Goal: Task Accomplishment & Management: Complete application form

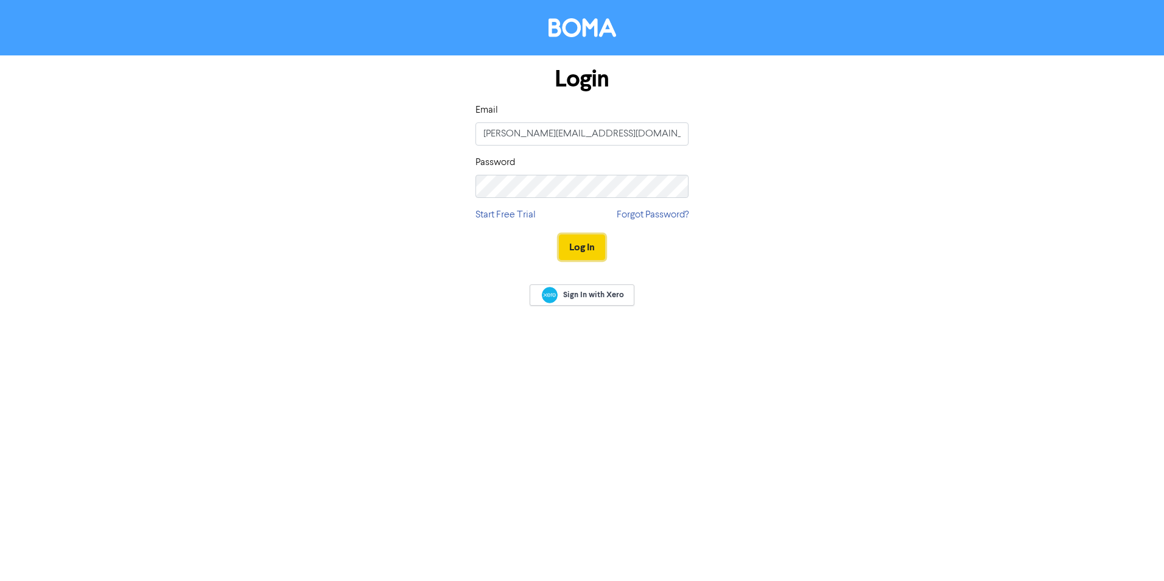
click at [575, 251] on button "Log In" at bounding box center [582, 247] width 46 height 26
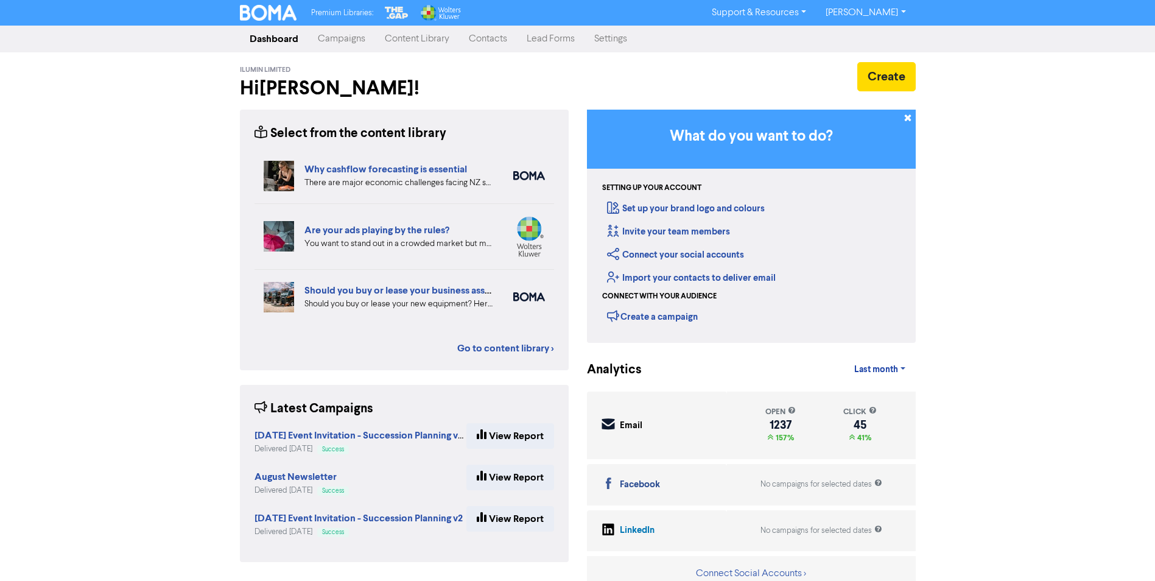
click at [488, 45] on link "Contacts" at bounding box center [488, 39] width 58 height 24
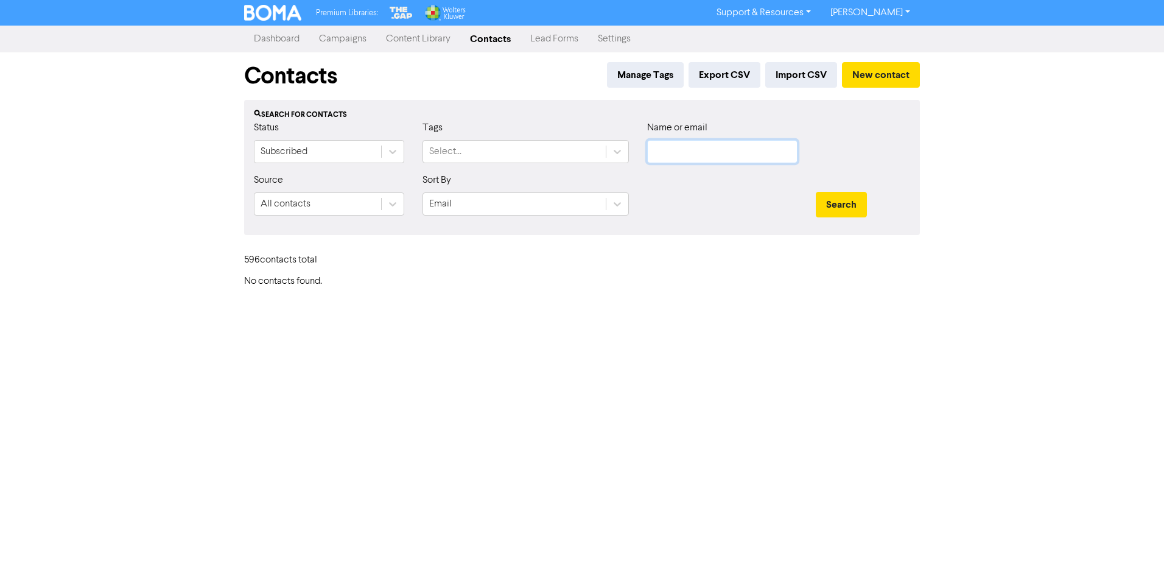
type input "[PERSON_NAME][EMAIL_ADDRESS][DOMAIN_NAME]"
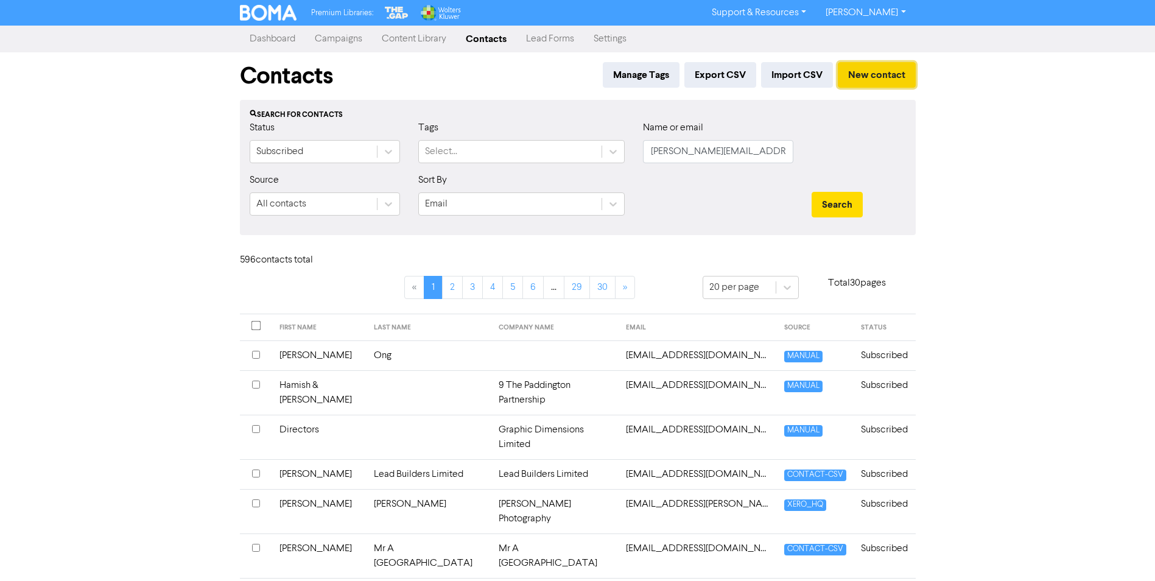
click at [865, 75] on button "New contact" at bounding box center [877, 75] width 78 height 26
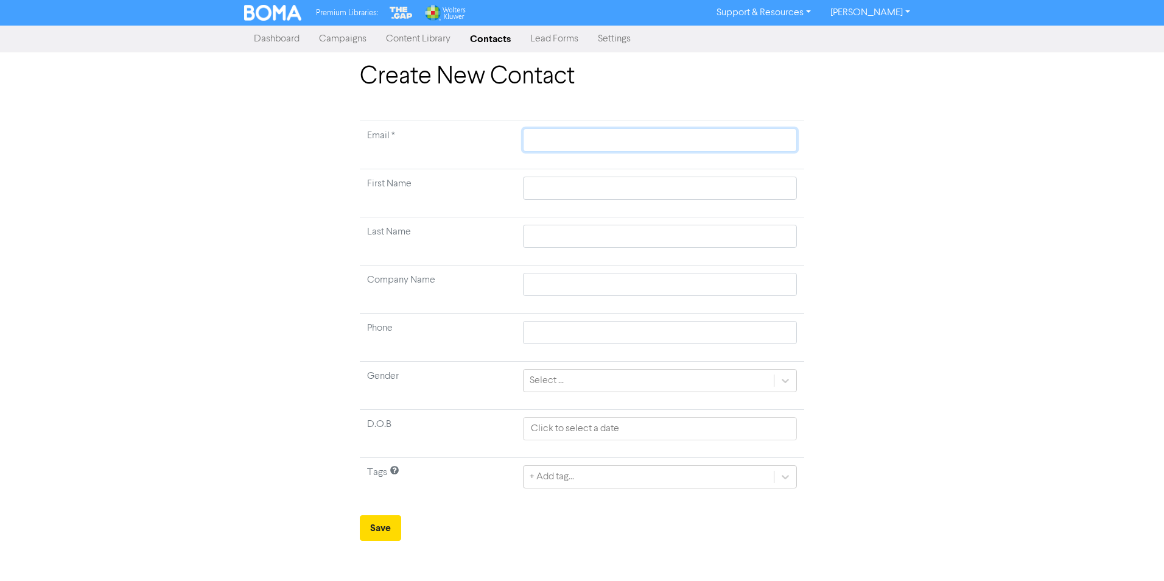
click at [662, 146] on input "text" at bounding box center [660, 139] width 274 height 23
paste input "[EMAIL_ADDRESS][DOMAIN_NAME]"
type input "[EMAIL_ADDRESS][DOMAIN_NAME]"
click at [564, 191] on input "text" at bounding box center [660, 188] width 274 height 23
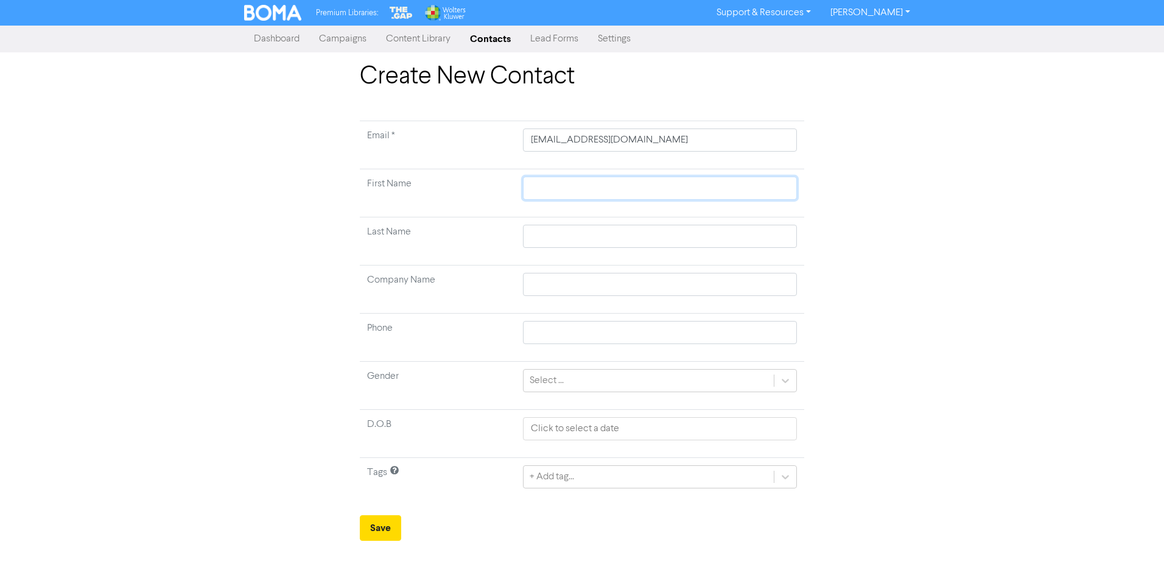
type input "N"
type input "B"
type input "Bo"
type input "[PERSON_NAME]"
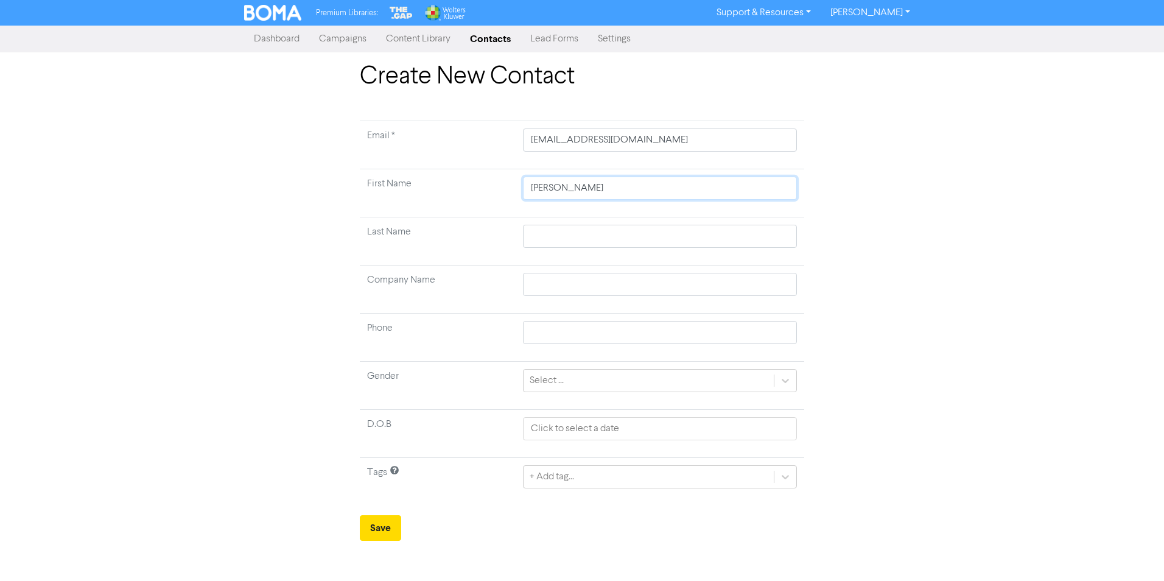
type input "[PERSON_NAME]"
type input "[PERSON_NAME] &"
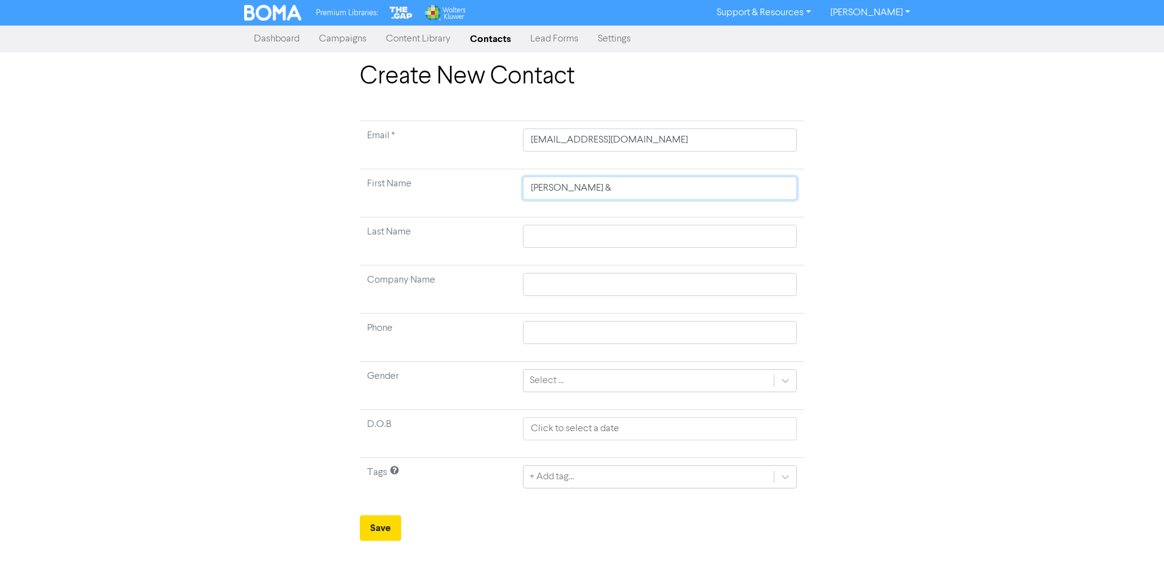
type input "[PERSON_NAME] & N"
type input "[PERSON_NAME] & Ni"
type input "[PERSON_NAME] & Nic"
type input "[PERSON_NAME] & [PERSON_NAME]"
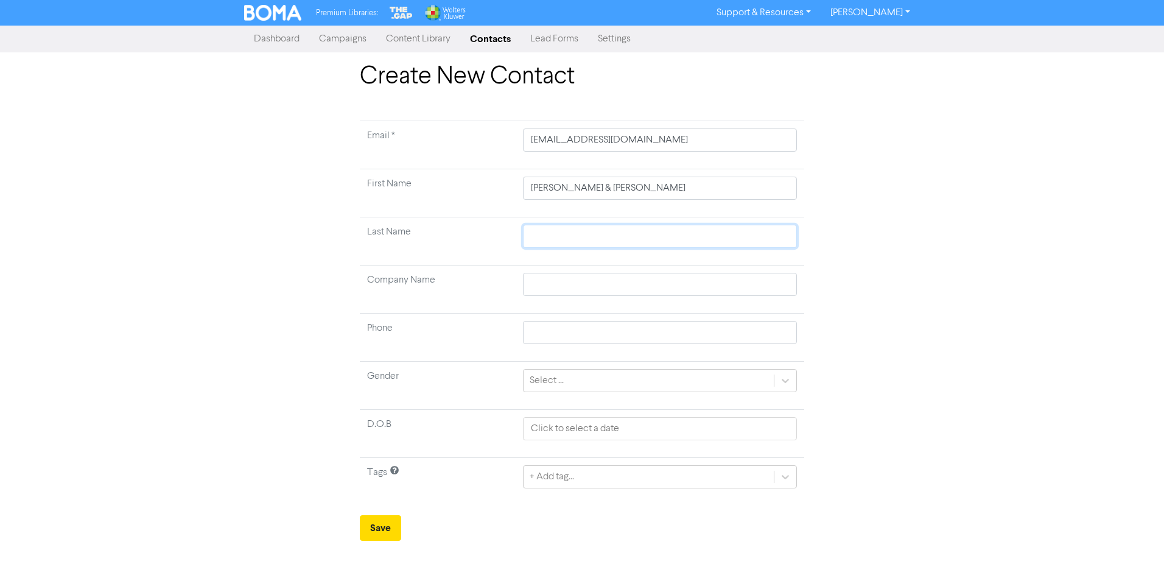
click at [555, 228] on input "text" at bounding box center [660, 236] width 274 height 23
type input "N"
type input "No"
type input "Nol"
type input "Nolo"
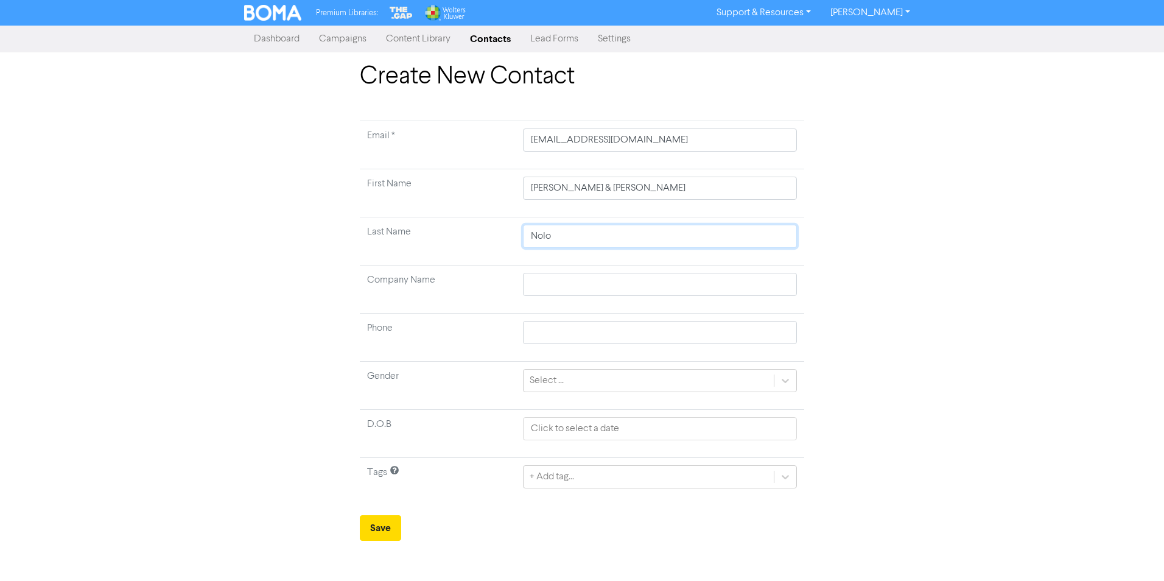
type input "NoloB"
type input "Nolo"
type input "Nolob"
type input "Nolobo"
type input "Nolobof"
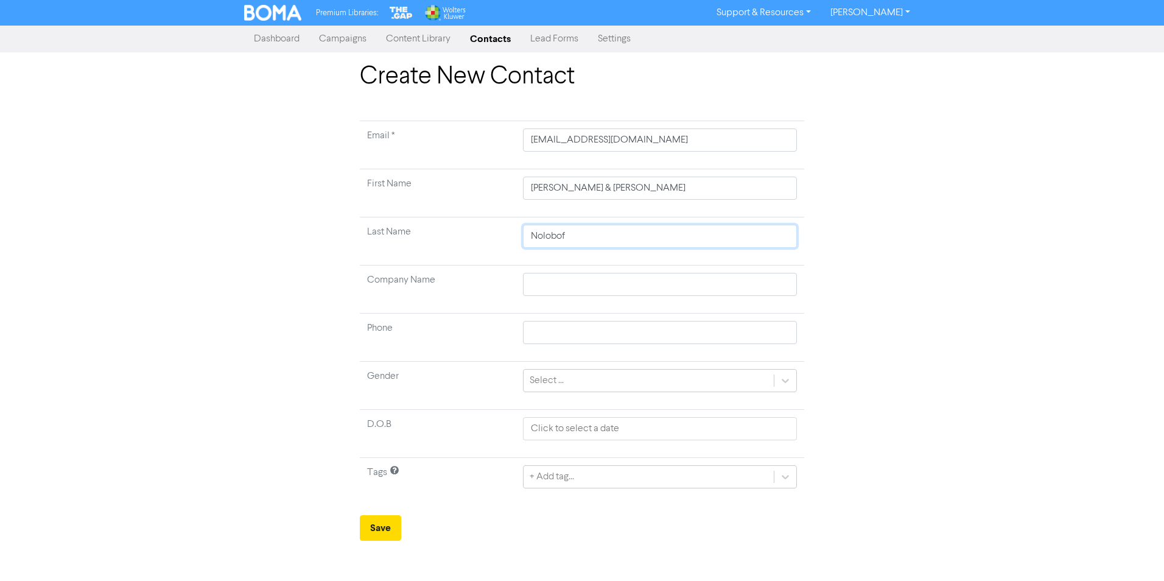
type input "Noloboff"
click at [784, 477] on icon at bounding box center [785, 477] width 7 height 4
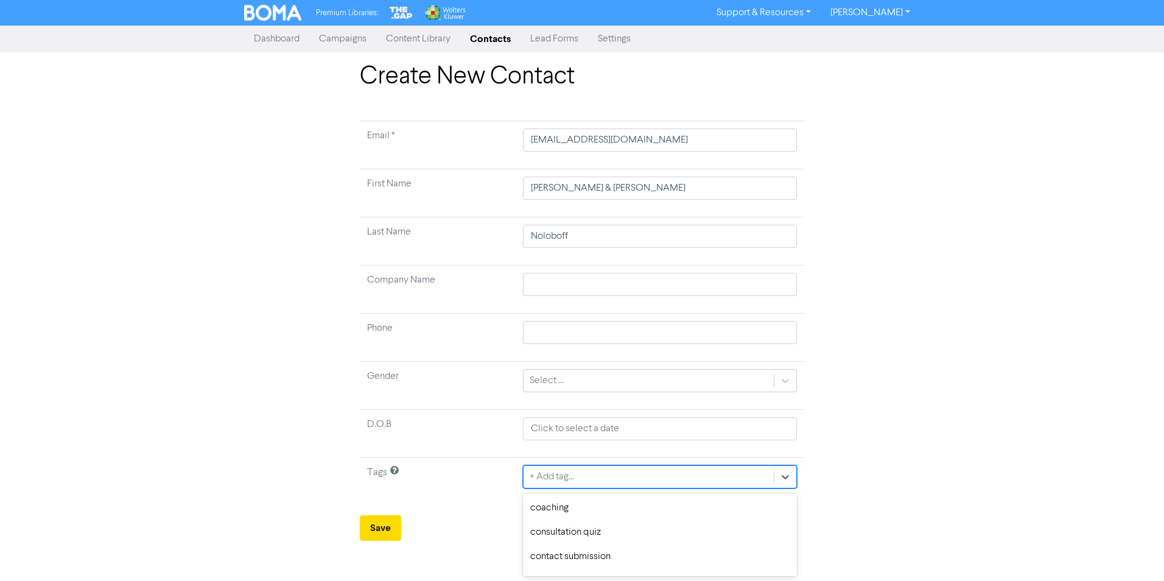
scroll to position [365, 0]
click at [634, 538] on div "contact submission" at bounding box center [660, 532] width 274 height 24
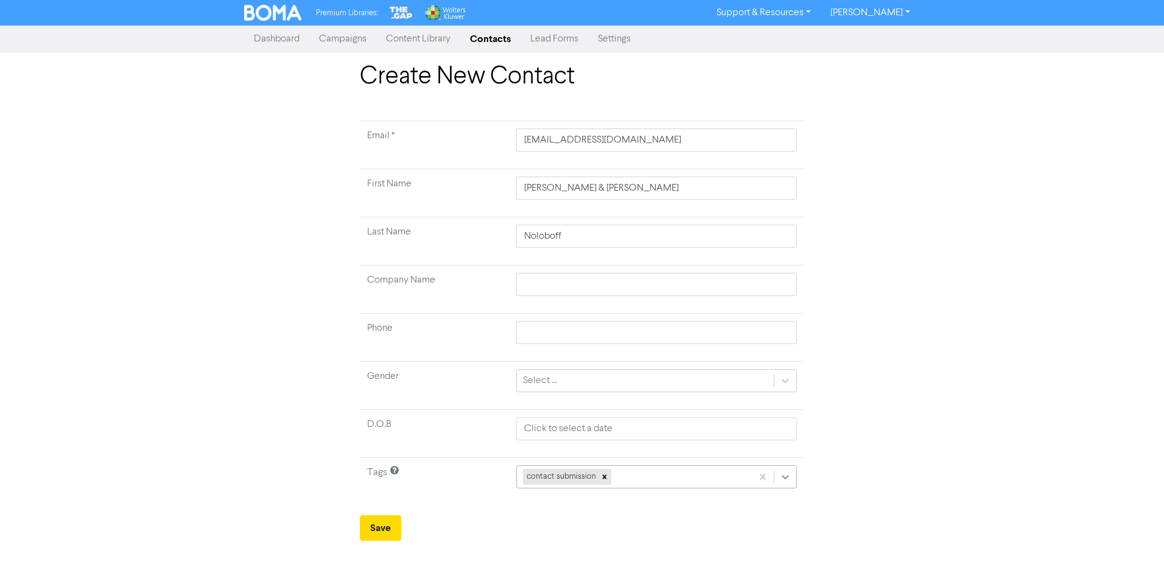
click at [784, 480] on icon at bounding box center [785, 477] width 12 height 12
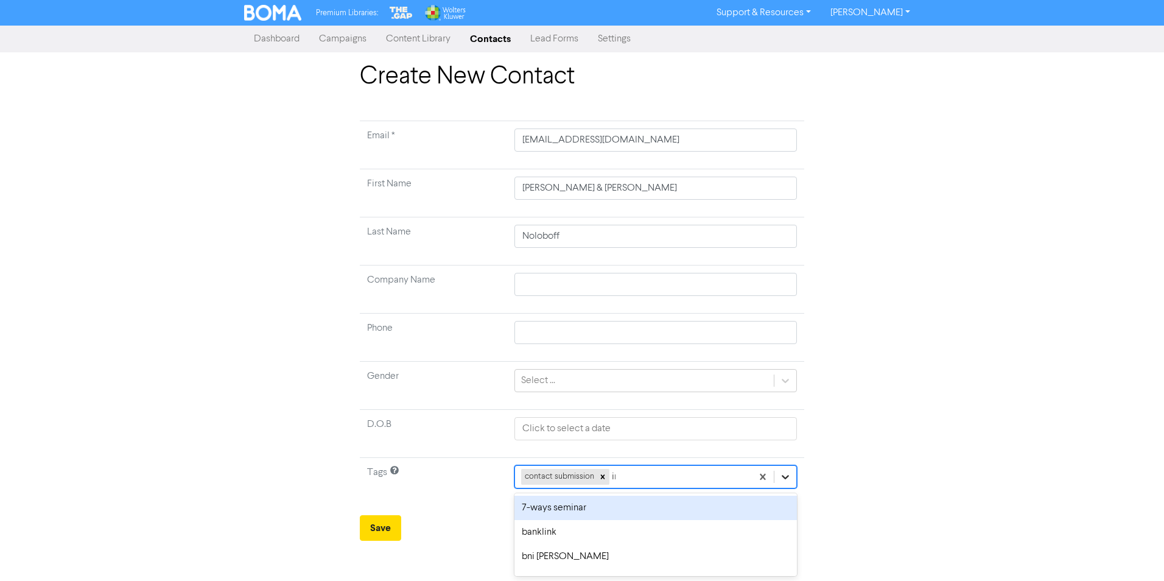
type input "ind"
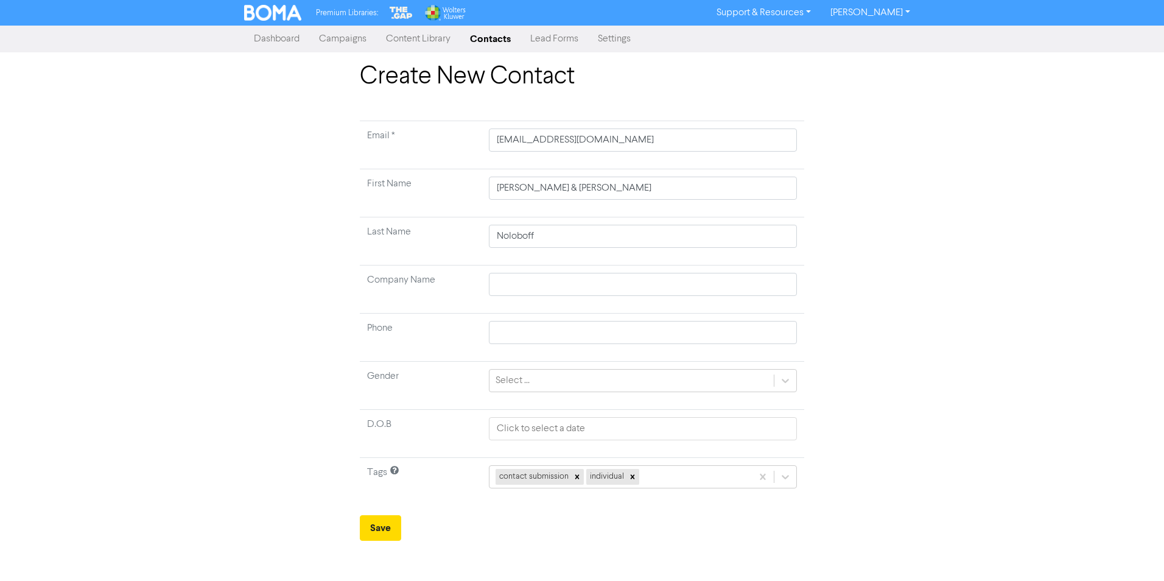
click at [784, 480] on icon at bounding box center [785, 477] width 12 height 12
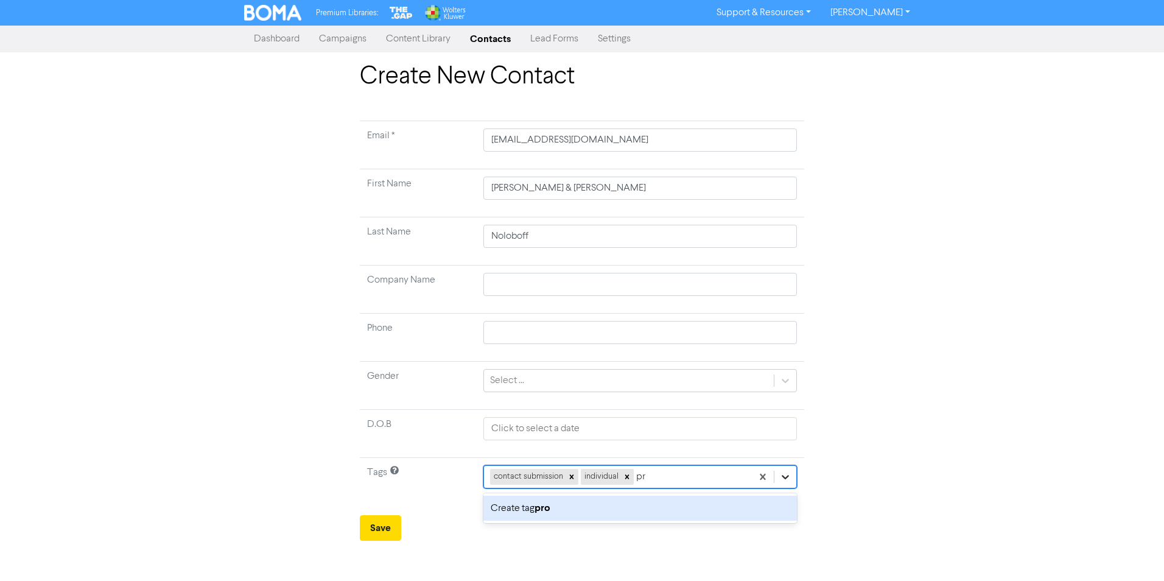
type input "p"
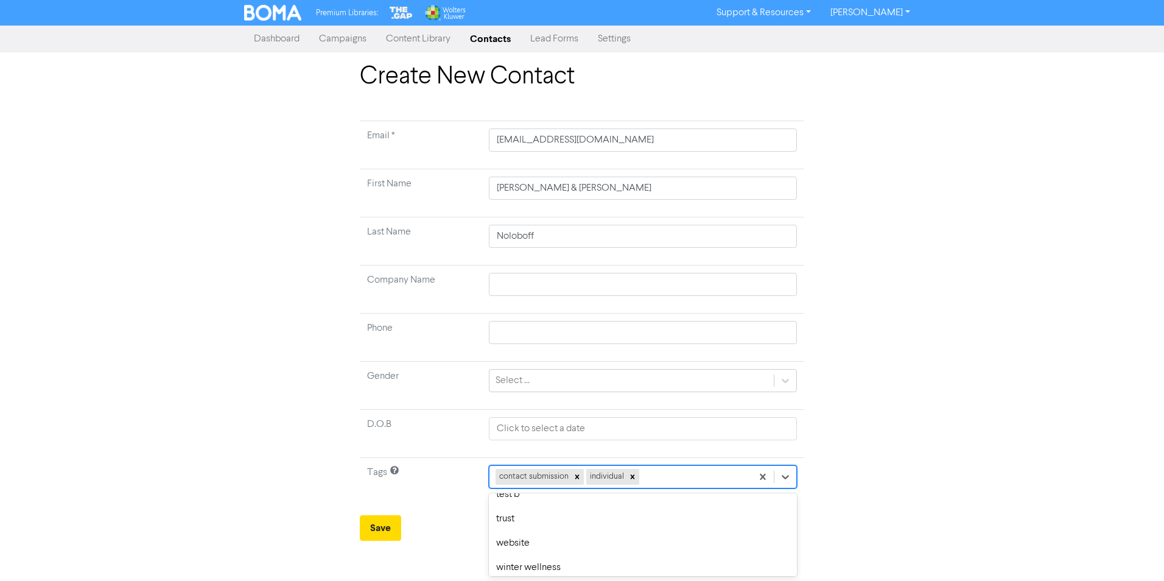
scroll to position [1218, 0]
click at [556, 533] on div "website" at bounding box center [643, 532] width 308 height 24
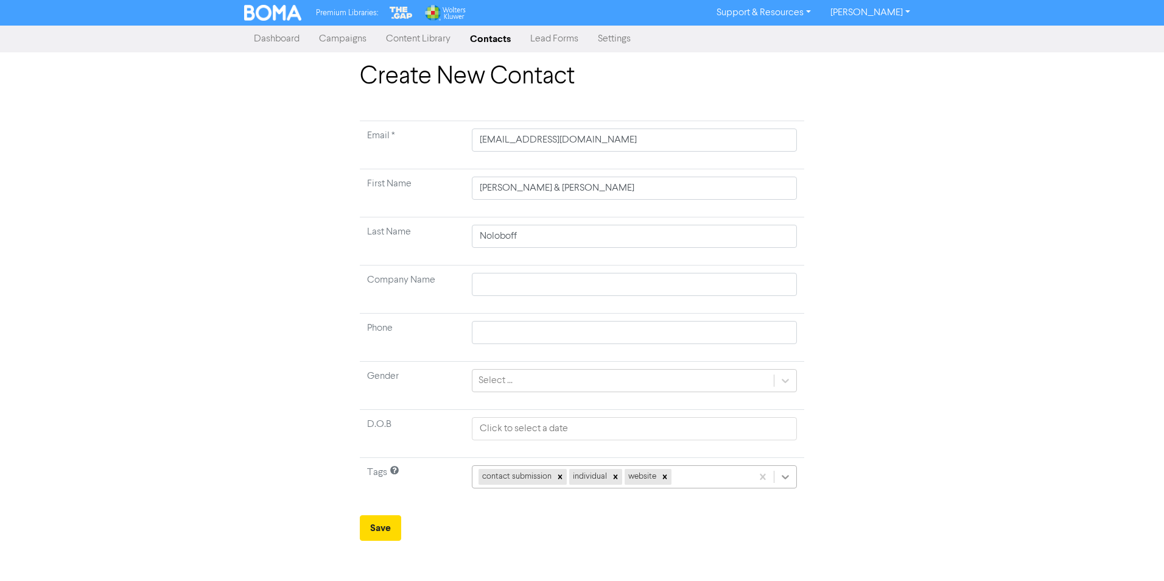
click at [790, 478] on icon at bounding box center [785, 477] width 12 height 12
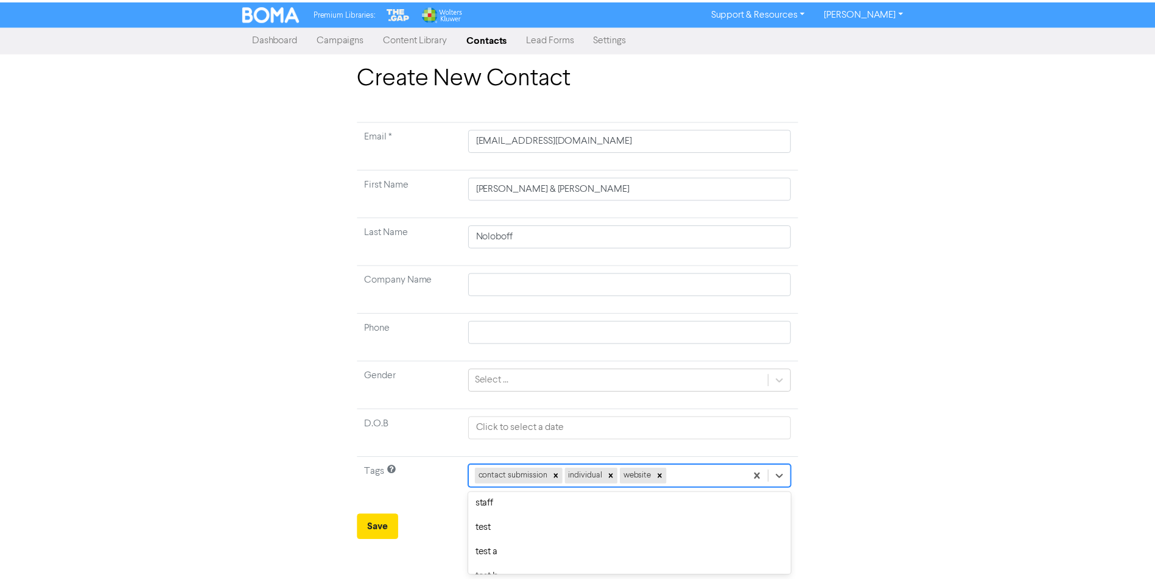
scroll to position [1115, 0]
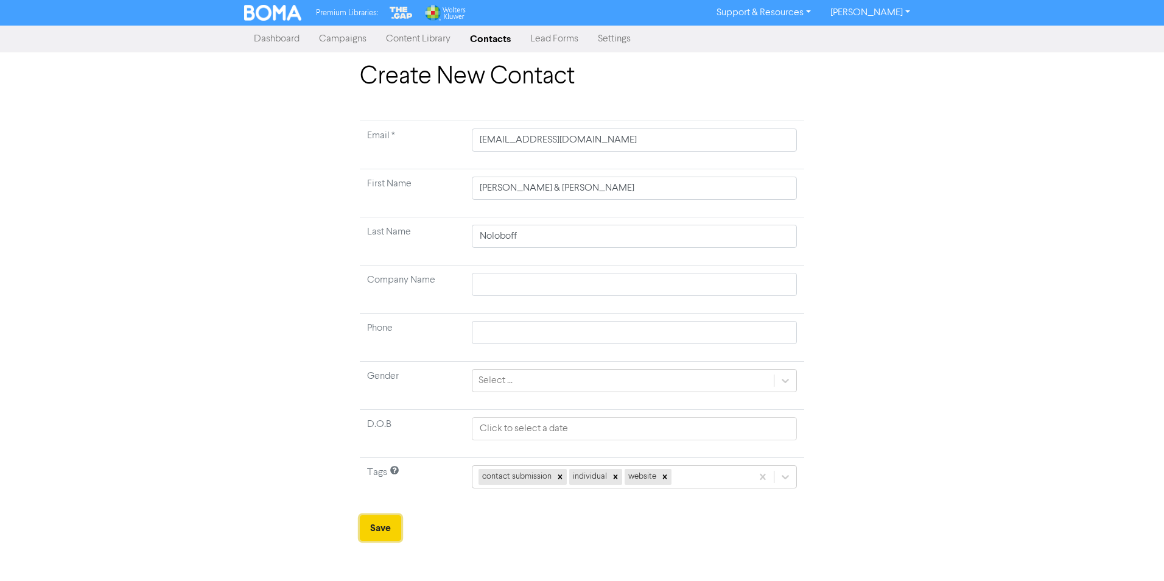
click at [385, 530] on button "Save" at bounding box center [380, 528] width 41 height 26
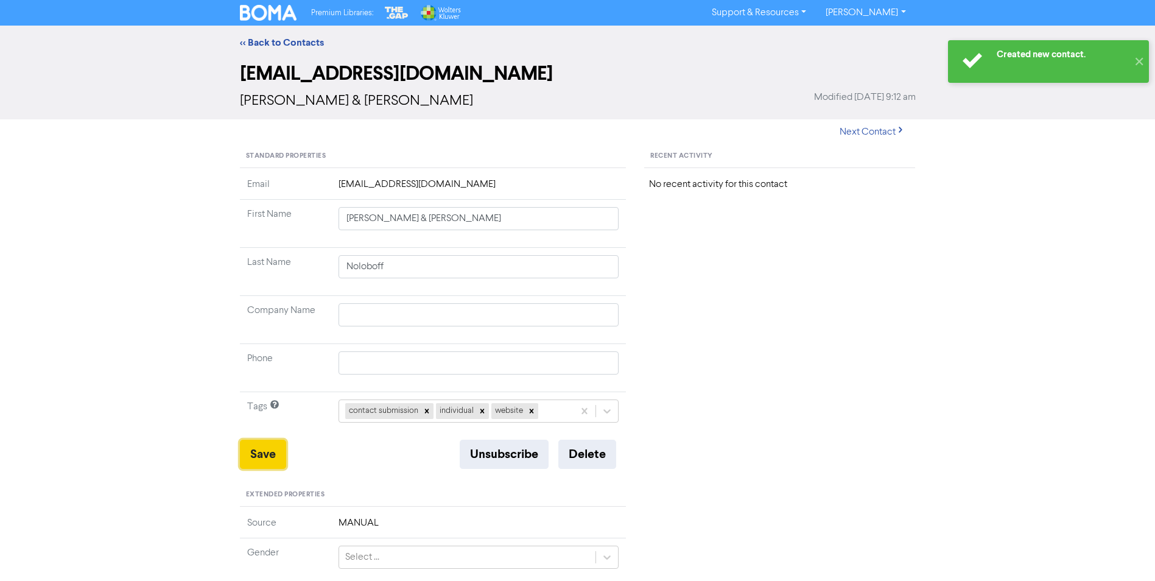
click at [264, 450] on button "Save" at bounding box center [263, 454] width 46 height 29
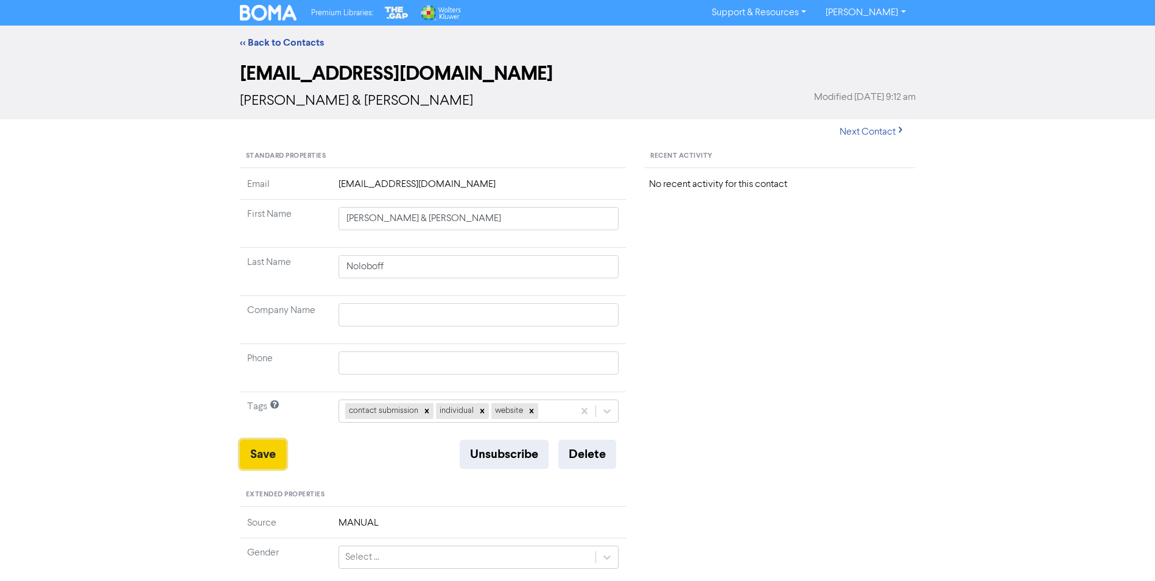
click at [263, 455] on button "Save" at bounding box center [263, 454] width 46 height 29
